Goal: Task Accomplishment & Management: Use online tool/utility

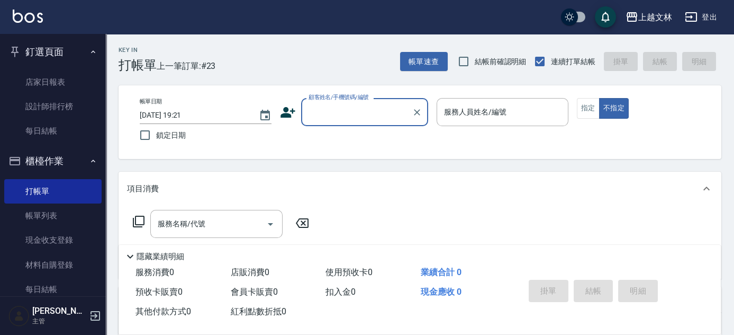
click at [72, 55] on button "釘選頁面" at bounding box center [52, 52] width 97 height 28
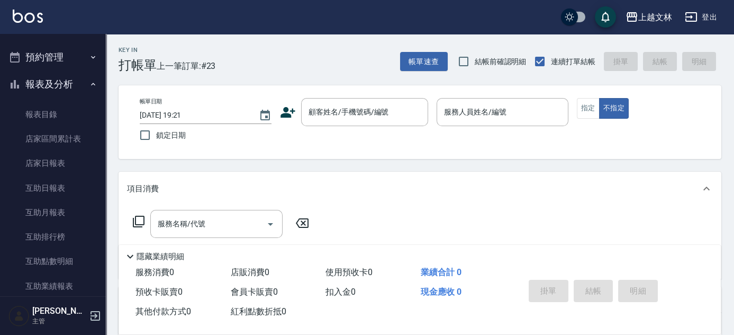
scroll to position [459, 0]
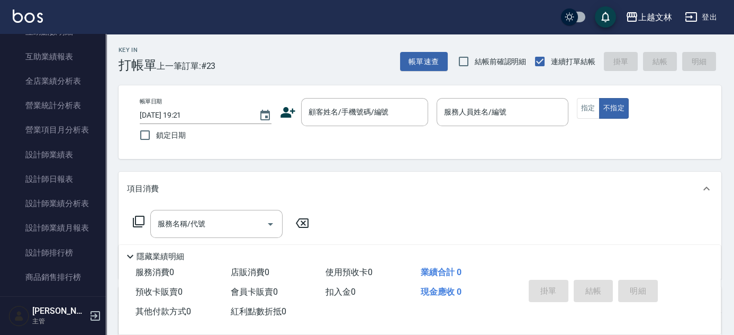
drag, startPoint x: 106, startPoint y: 181, endPoint x: 103, endPoint y: 164, distance: 17.1
click at [103, 163] on div "釘選頁面 店家日報表 設計師排行榜 每日結帳 櫃檯作業 打帳單 帳單列表 現金收支登錄 材料自購登錄 每日結帳 排班表 現場電腦打卡 預約管理 預約管理 單日…" at bounding box center [53, 184] width 106 height 301
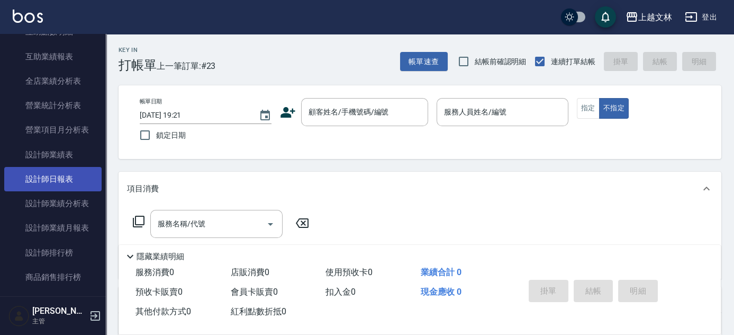
click at [87, 179] on link "設計師日報表" at bounding box center [52, 179] width 97 height 24
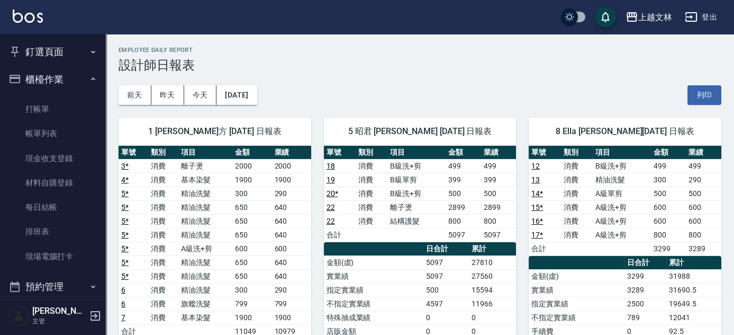
drag, startPoint x: 85, startPoint y: 77, endPoint x: 83, endPoint y: 83, distance: 6.2
click at [89, 78] on icon "button" at bounding box center [93, 79] width 8 height 8
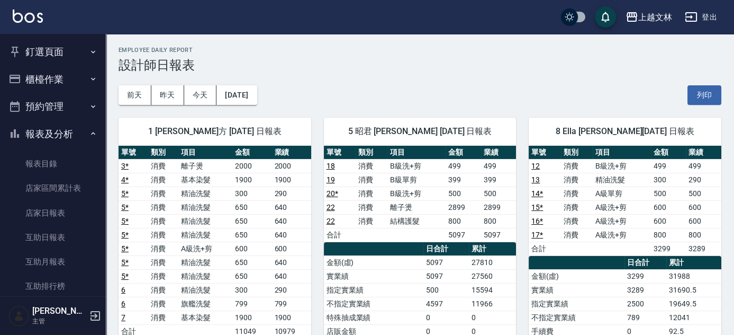
click at [77, 101] on button "預約管理" at bounding box center [52, 107] width 97 height 28
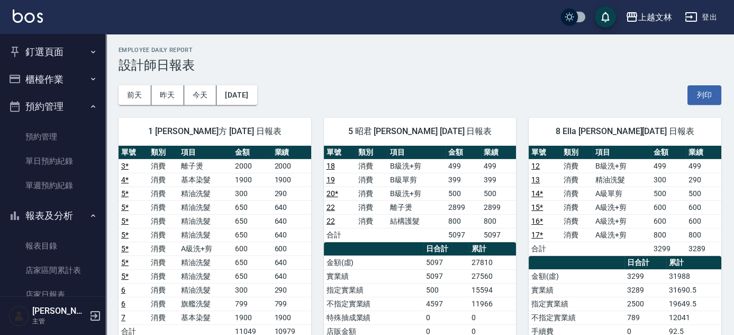
click at [73, 107] on button "預約管理" at bounding box center [52, 107] width 97 height 28
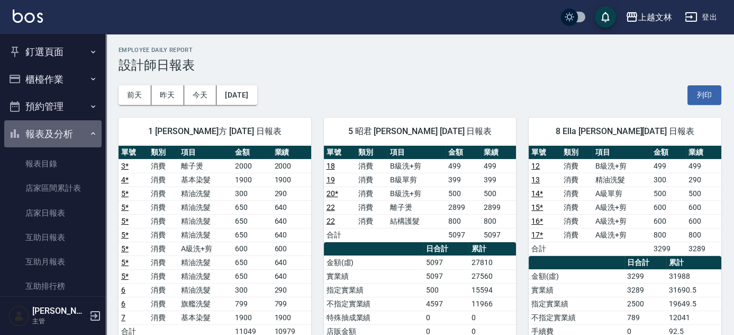
drag, startPoint x: 79, startPoint y: 140, endPoint x: 75, endPoint y: 114, distance: 26.8
click at [79, 140] on button "報表及分析" at bounding box center [52, 134] width 97 height 28
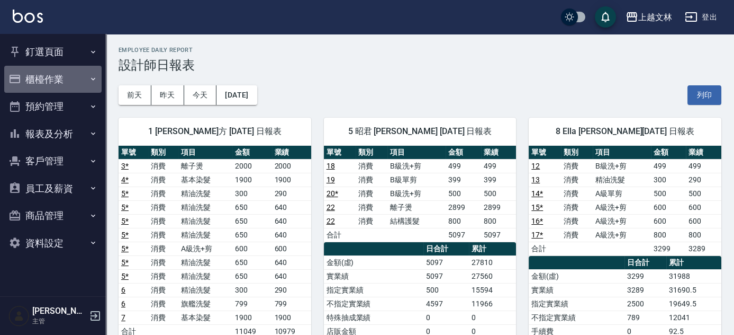
click at [80, 91] on button "櫃檯作業" at bounding box center [52, 80] width 97 height 28
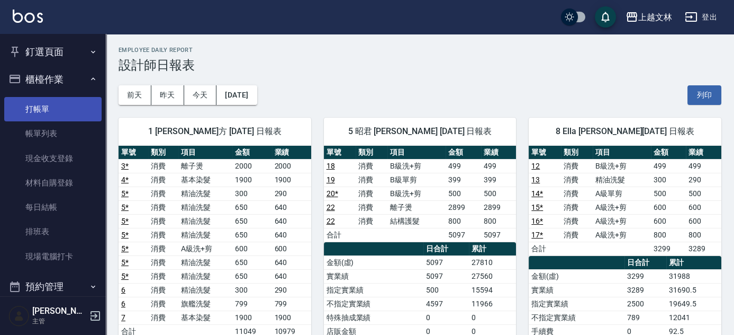
click at [83, 107] on link "打帳單" at bounding box center [52, 109] width 97 height 24
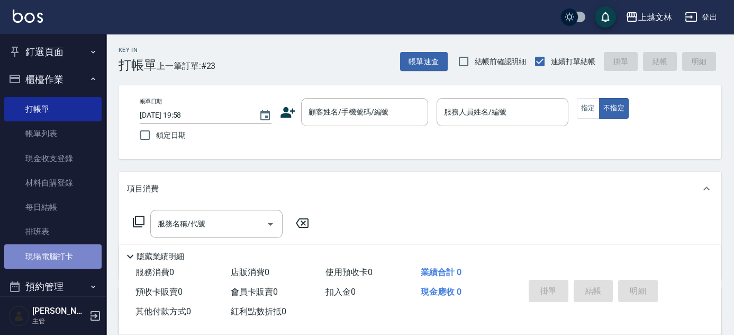
click at [56, 251] on link "現場電腦打卡" at bounding box center [52, 256] width 97 height 24
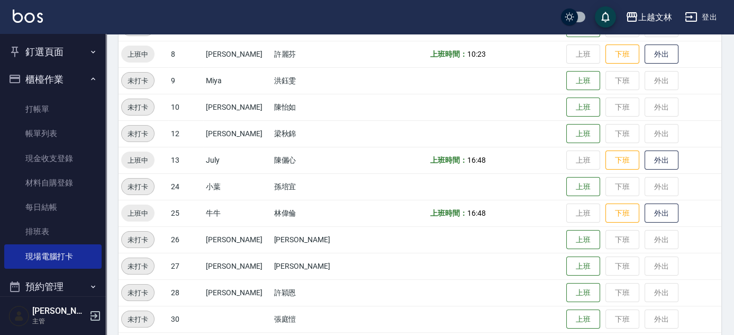
scroll to position [292, 0]
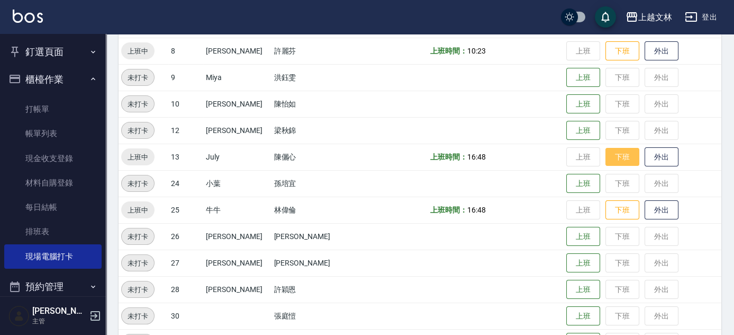
click at [612, 156] on button "下班" at bounding box center [623, 157] width 34 height 19
